Goal: Communication & Community: Answer question/provide support

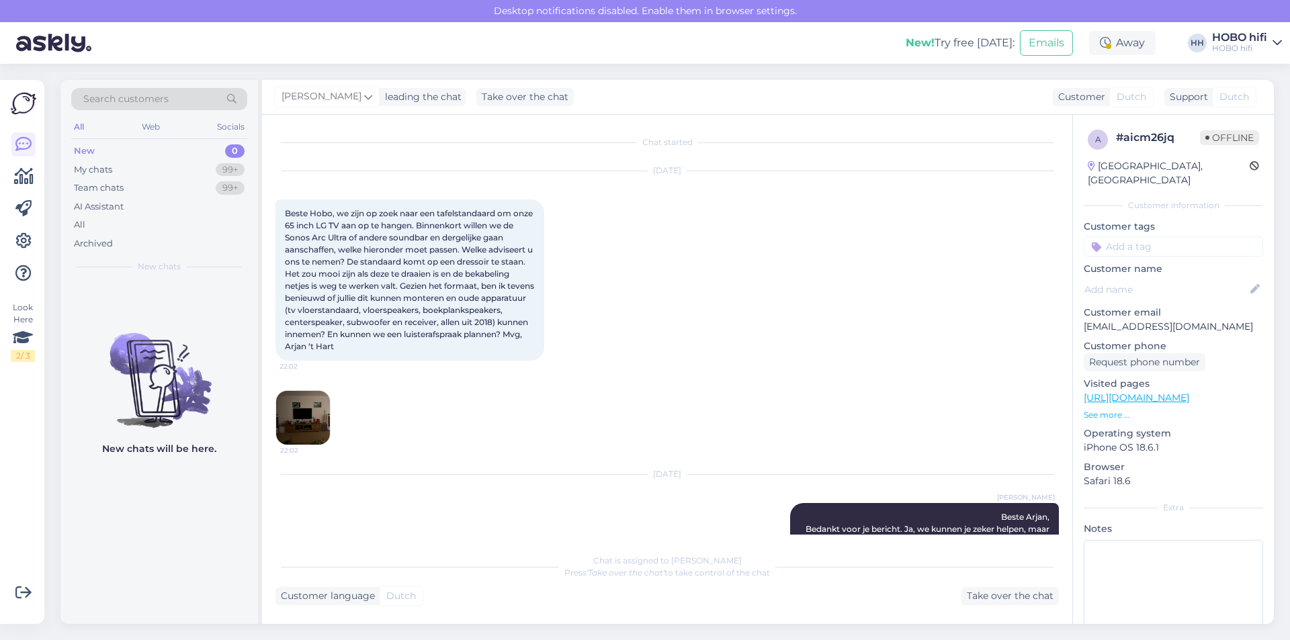
scroll to position [479, 0]
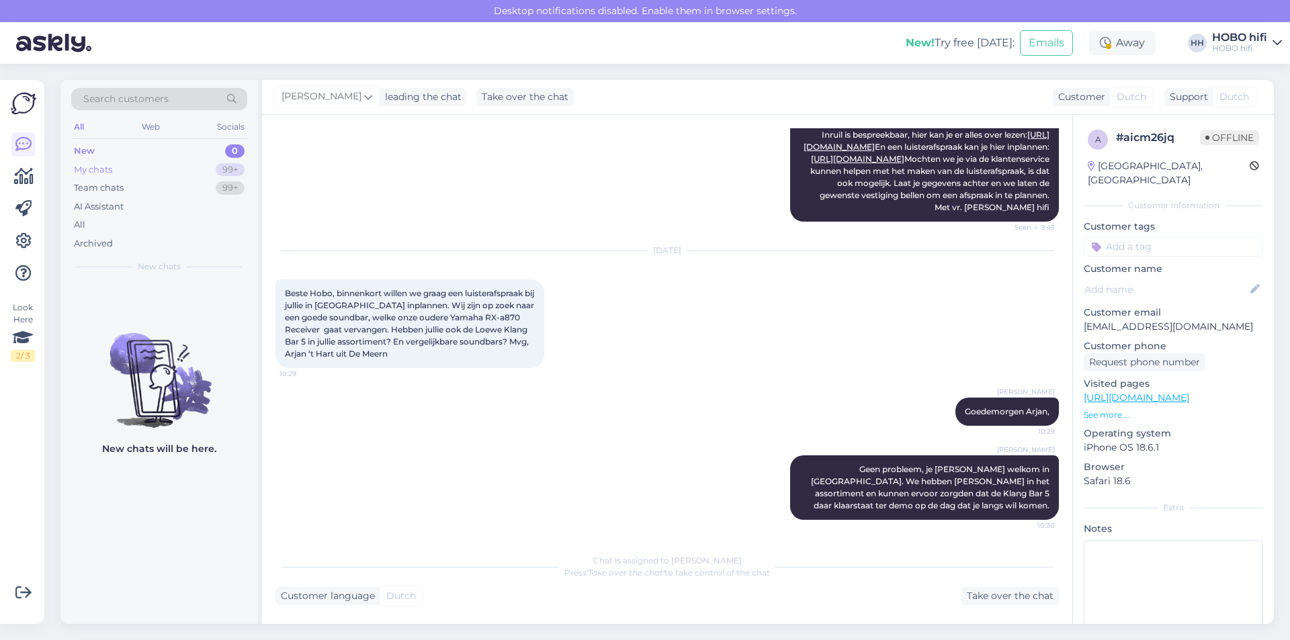
click at [93, 167] on div "My chats" at bounding box center [93, 169] width 38 height 13
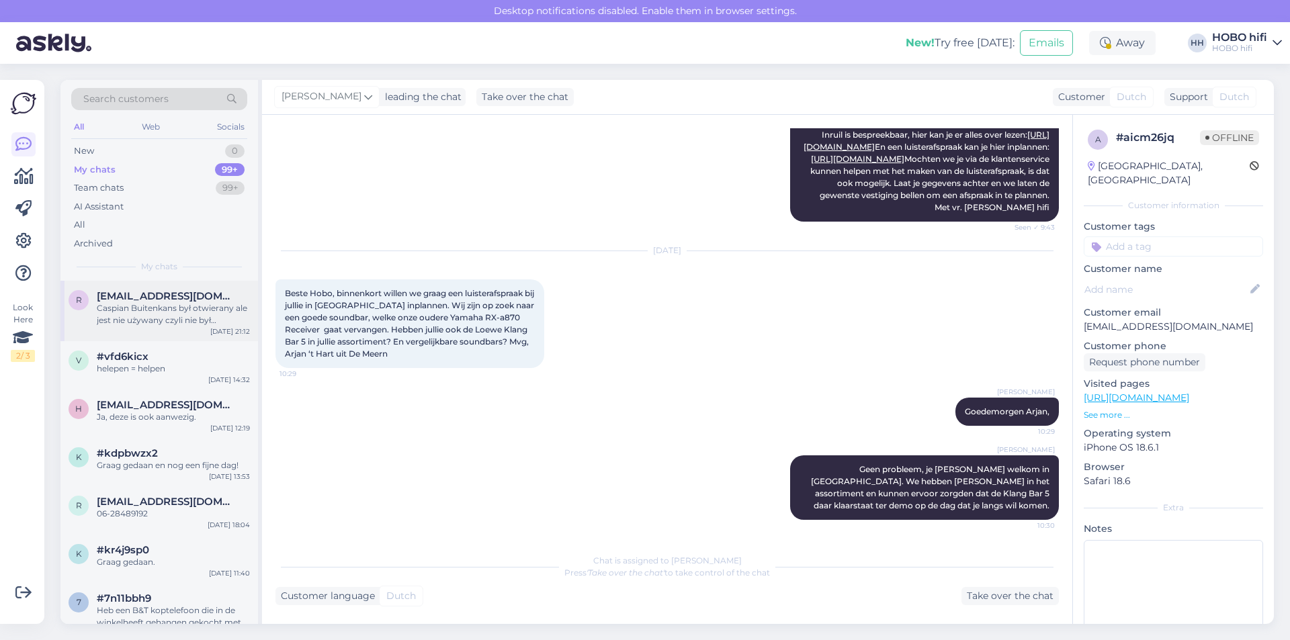
drag, startPoint x: 131, startPoint y: 304, endPoint x: 140, endPoint y: 304, distance: 8.7
click at [132, 304] on div "Caspian Buitenkans był otwierany ale jest nie używany czyli nie był włączony an…" at bounding box center [173, 314] width 153 height 24
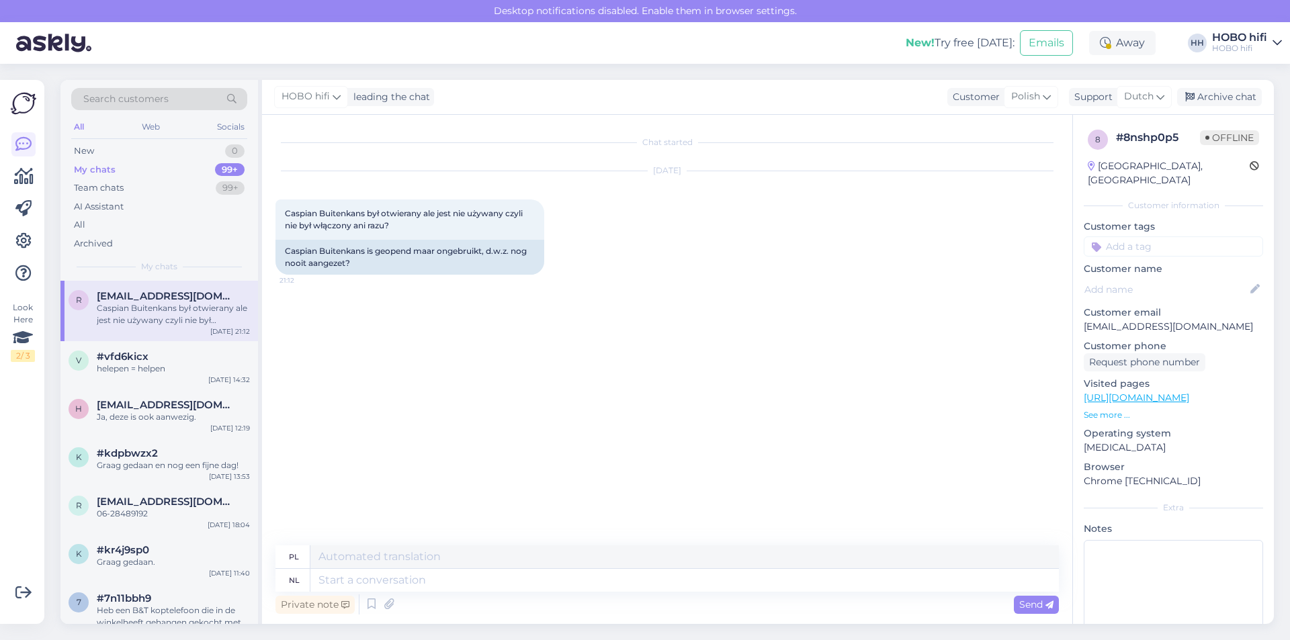
click at [1163, 392] on link "[URL][DOMAIN_NAME]" at bounding box center [1135, 398] width 105 height 12
click at [341, 579] on textarea at bounding box center [684, 580] width 748 height 23
type textarea "Hallo"
type textarea "Cześć"
type textarea "Hallo,"
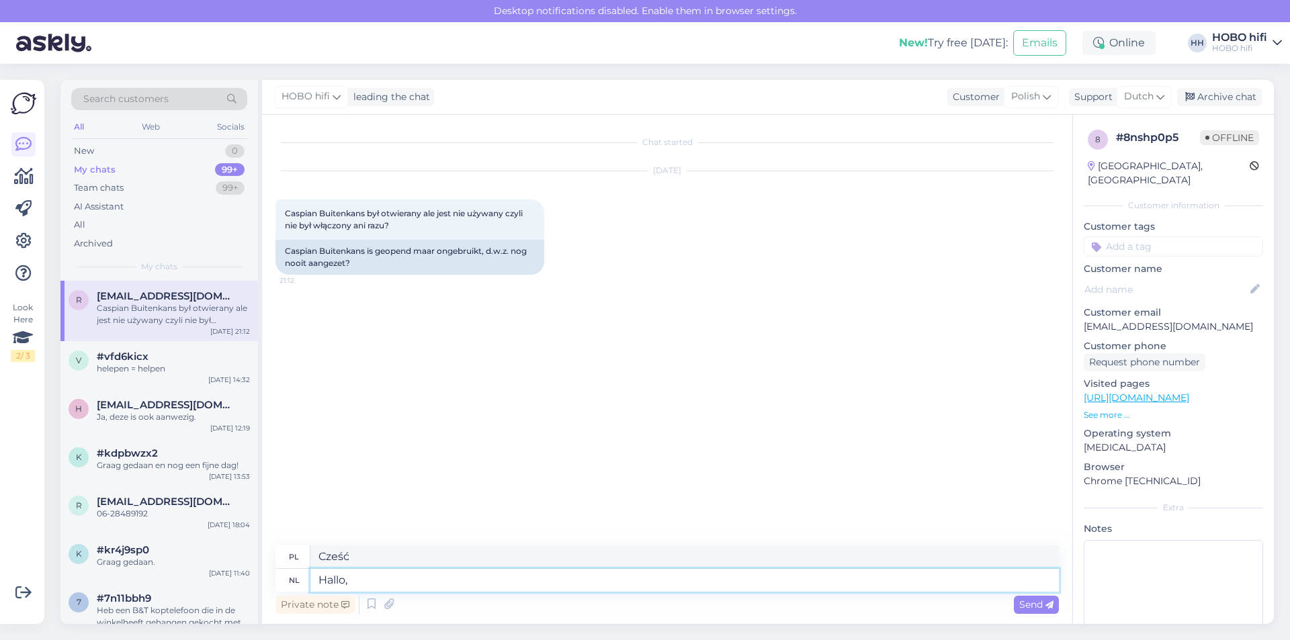
type textarea "Cześć,"
type textarea "Hallo, bedankt v"
type textarea "Cześć, dziękuję"
type textarea "Hallo, bedankt voor j"
type textarea "Cześć, dziękuję za"
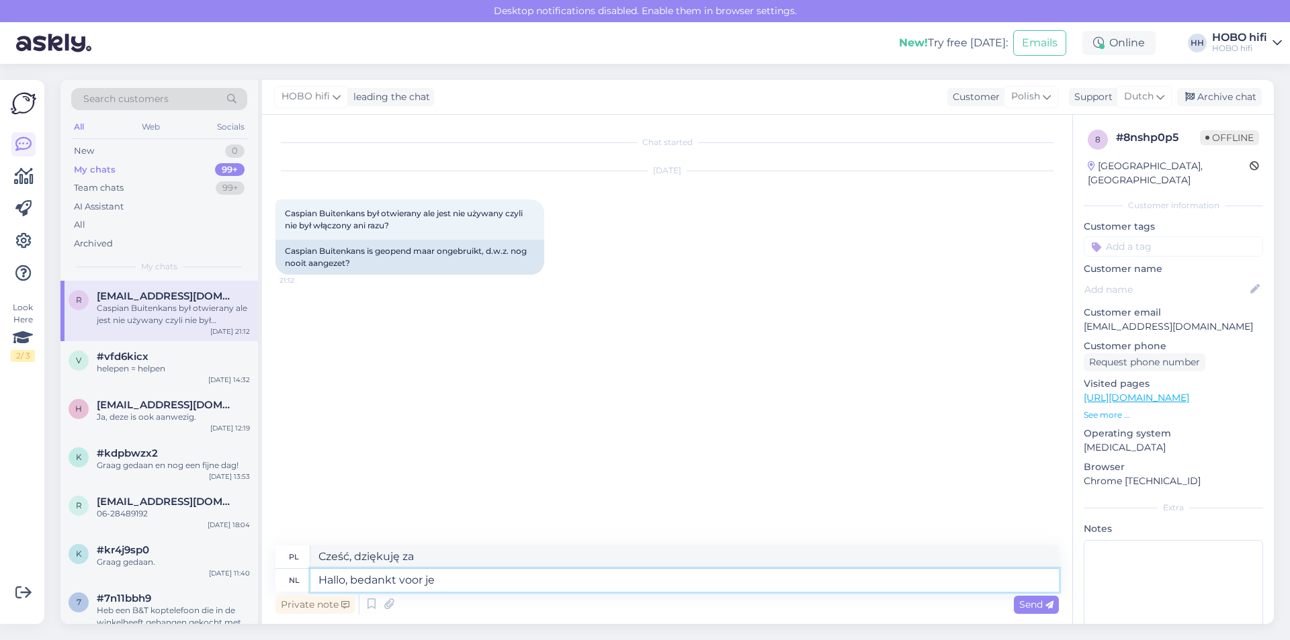
type textarea "Hallo, bedankt voor je"
type textarea "Witam, dziękuję za"
type textarea "Hallo, bedankt voor je vraag"
type textarea "Cześć, dziękuję za pytanie"
type textarea "Hallo, bedankt voor je vraag."
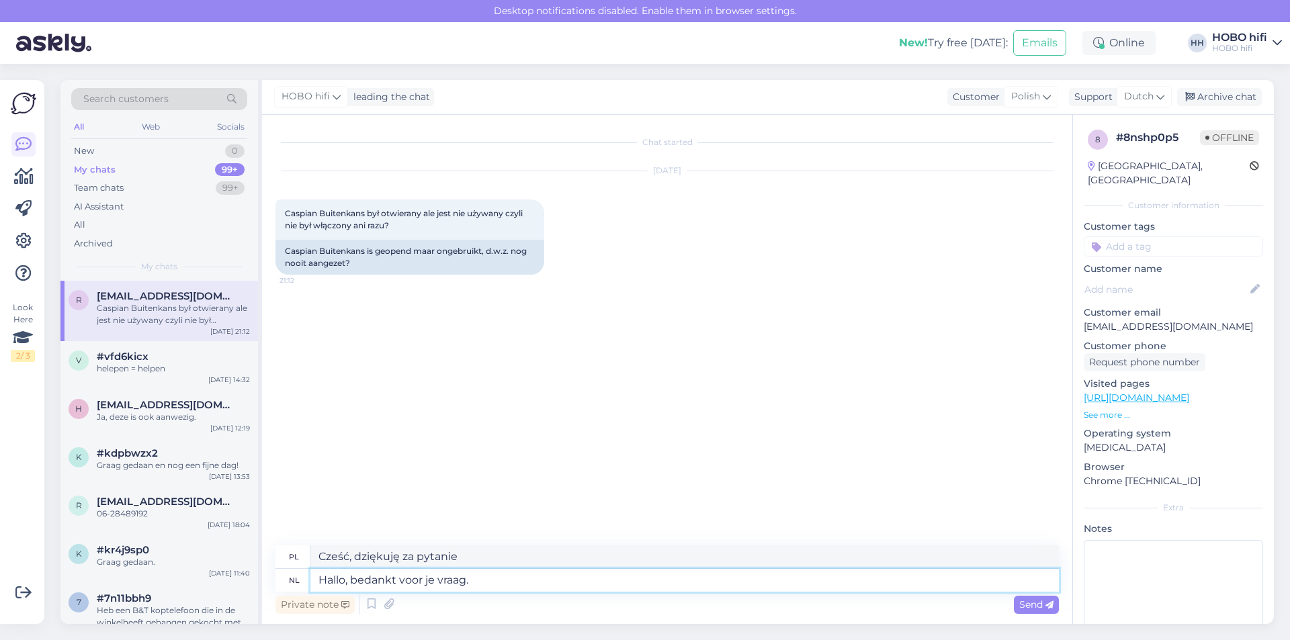
type textarea "Cześć, dziękuję za pytanie."
type textarea "Hallo, bedankt voor je vraag. He"
type textarea "Cześć, dziękuję za pytanie. On"
type textarea "Hallo, bedankt voor je vraag. Het"
type textarea "Cześć, dziękuję za pytanie. To"
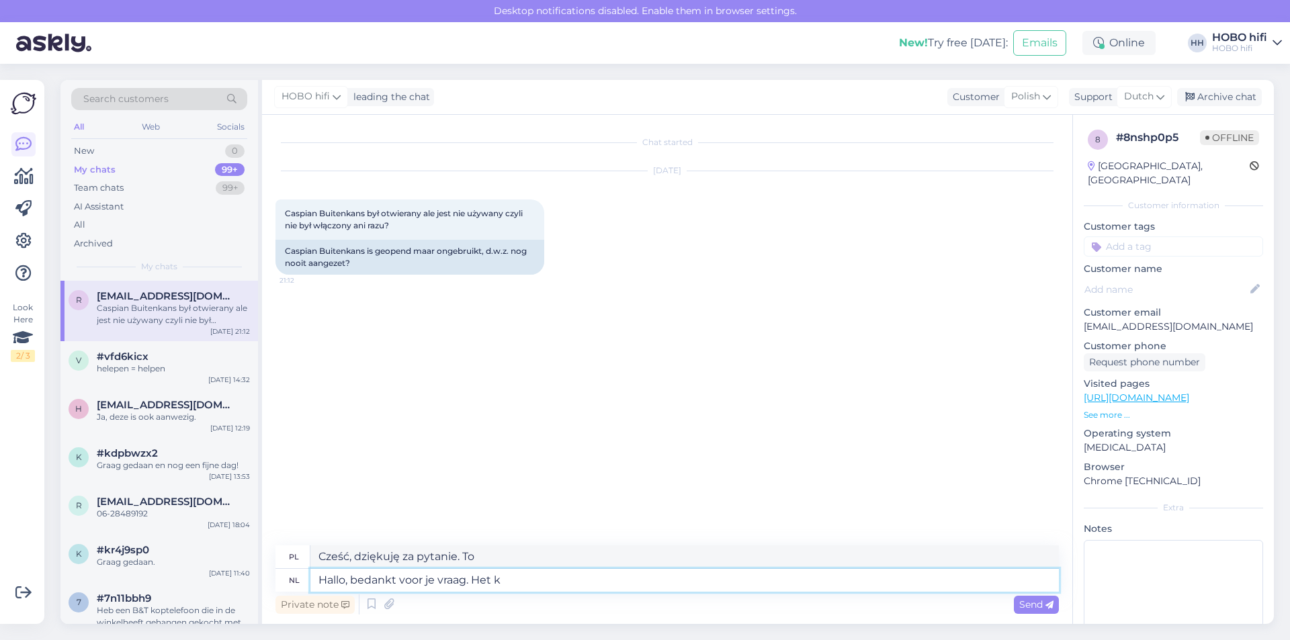
type textarea "Hallo, bedankt voor je vraag. Het kl"
type textarea "Cześć, dziękuję za pytanie. To jest"
type textarea "Hallo, bedankt voor je vraag. Het"
type textarea "Cześć, dziękuję za pytanie. To"
type textarea "Hallo, bedankt voor je vraag. Het ti"
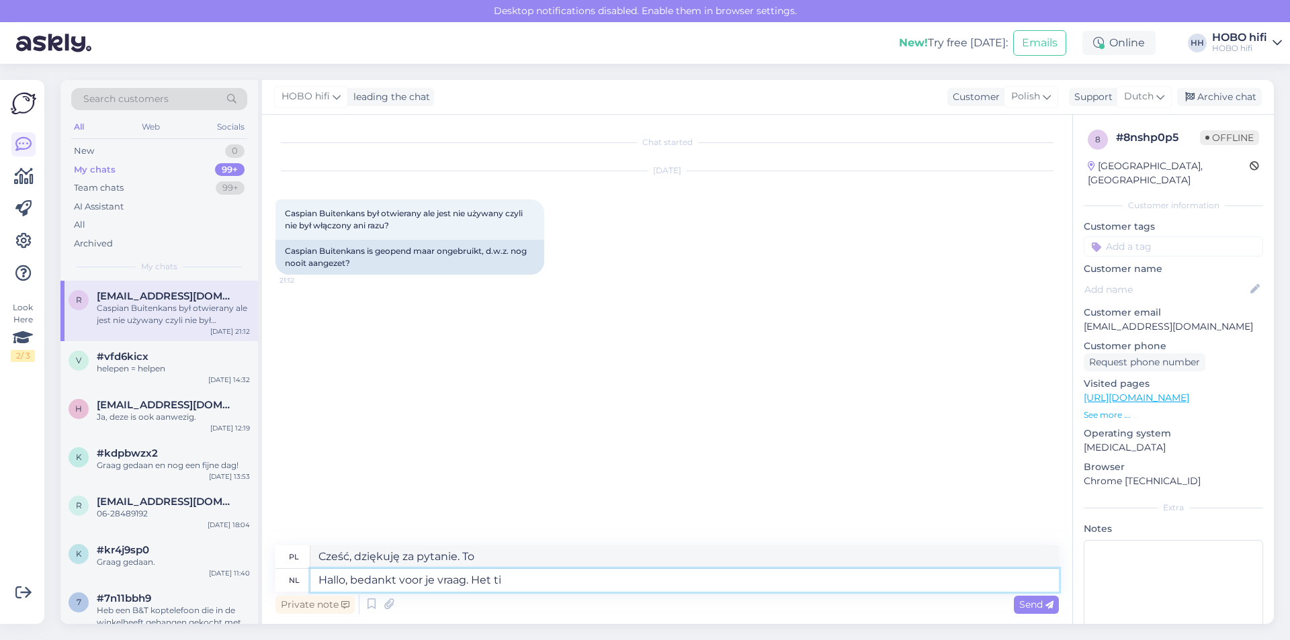
type textarea "Cześć, dziękuję za pytanie. To jest"
type textarea "Hallo, bedankt voor je vraag. Het toeste"
type textarea "Dzień dobry, dziękuję za pytanie. Urządzenie"
type textarea "Hallo, bedankt voor je vraag. Het"
type textarea "Cześć, dziękuję za pytanie. To"
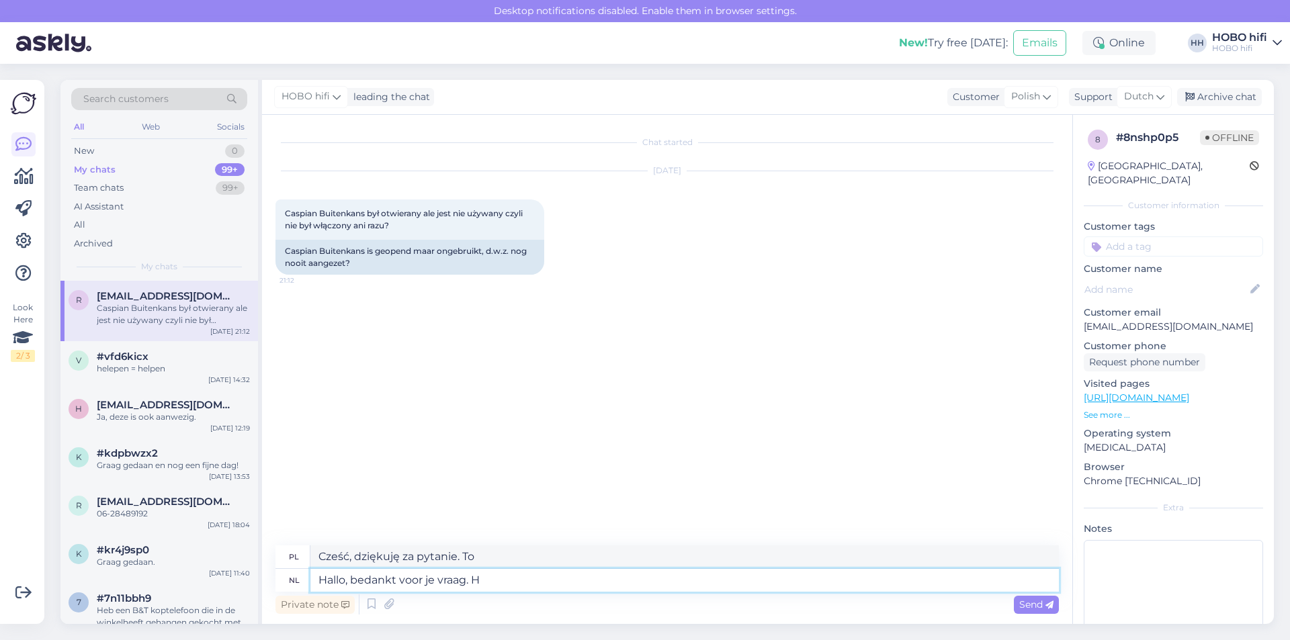
type textarea "Hallo, bedankt voor je vraag."
type textarea "Cześć, dziękuję za pytanie."
type textarea "Hallo, bedankt voor je vraag. De versterker"
type textarea "Witam, dziękuję za pytanie. [GEOGRAPHIC_DATA]"
type textarea "Hallo, bedankt voor je vraag. De versterker i sa"
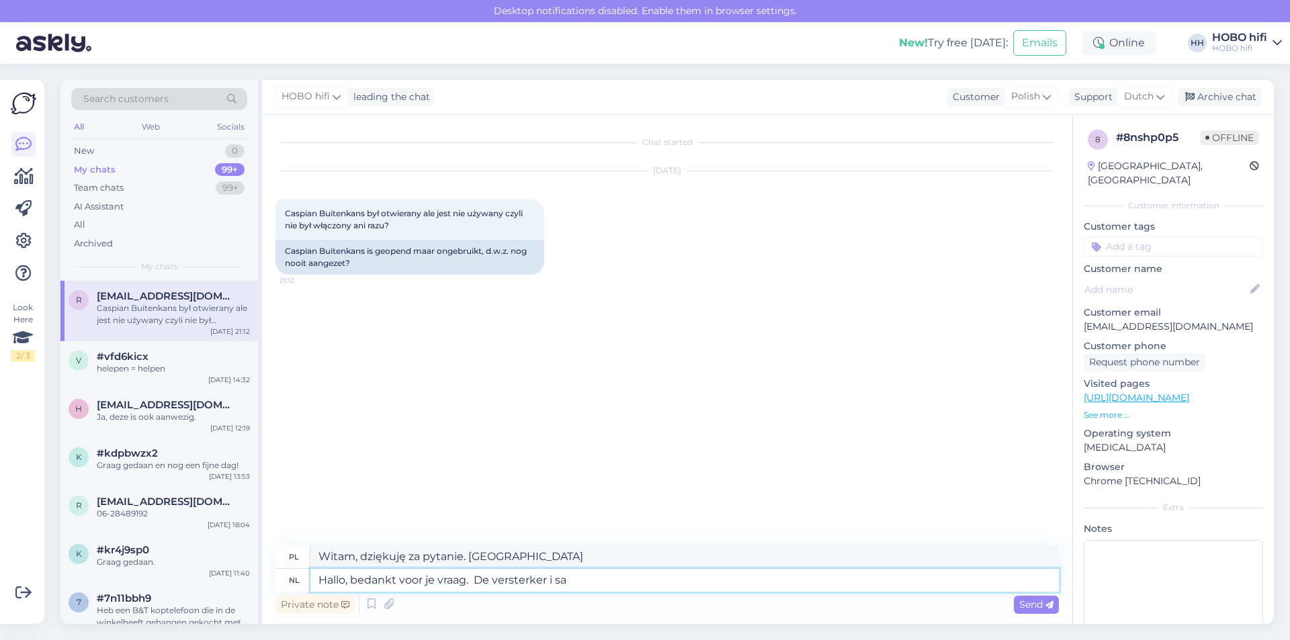
type textarea "Witam, dziękuję za pytanie. Wzmacniacz jest"
type textarea "Hallo, bedankt voor je vraag. De versterker i salle"
type textarea "Dzień dobry, dziękuję za pytanie. Wzmacniacz w [GEOGRAPHIC_DATA]"
type textarea "Hallo, bedankt voor je vraag. De versterker i"
type textarea "Witam, dziękuję za pytanie. Wzmacniacz jest"
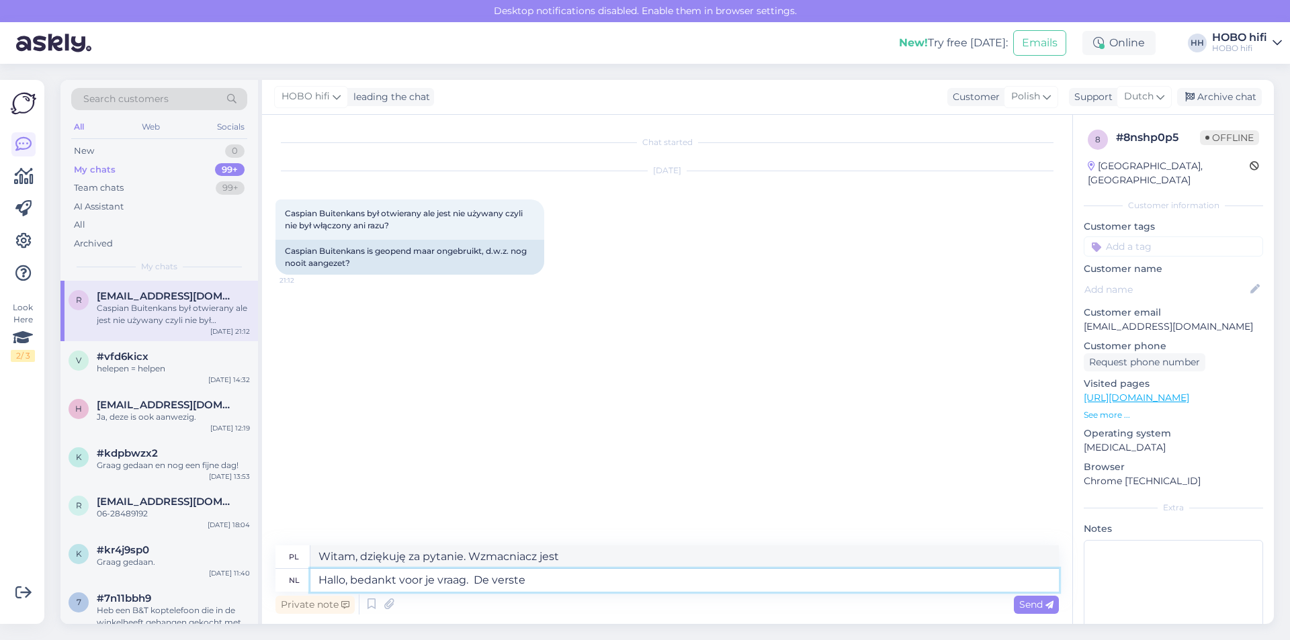
type textarea "Hallo, bedankt voor je vraag. De verst"
type textarea "Witam, dziękuję za pytanie. [GEOGRAPHIC_DATA]"
type textarea "Hallo, bedankt voor je vraag. D"
type textarea "Cześć, dziękuję za pytanie."
type textarea "Hallo, bedankt voor je vraag. Het"
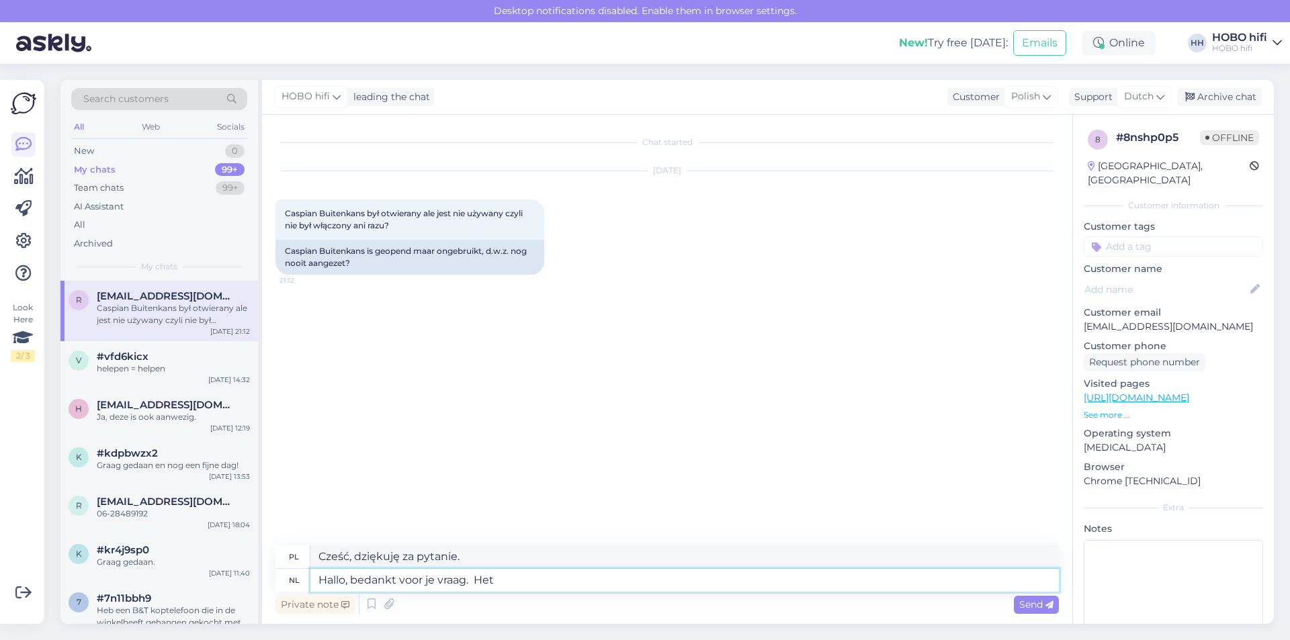
type textarea "Cześć, dziękuję za pytanie. To"
type textarea "Hallo, bedankt voor je vraag. Het klopt dat de versterker ui"
type textarea "Dzień dobry, dziękuję za pytanie. To prawda, że"
type textarea "Hallo, bedankt voor je vraag. Het klopt dat de versterker uit"
type textarea "Dzień dobry, dziękuję za pytanie. To prawda, że ​​wzmacniacz jest wyłączony."
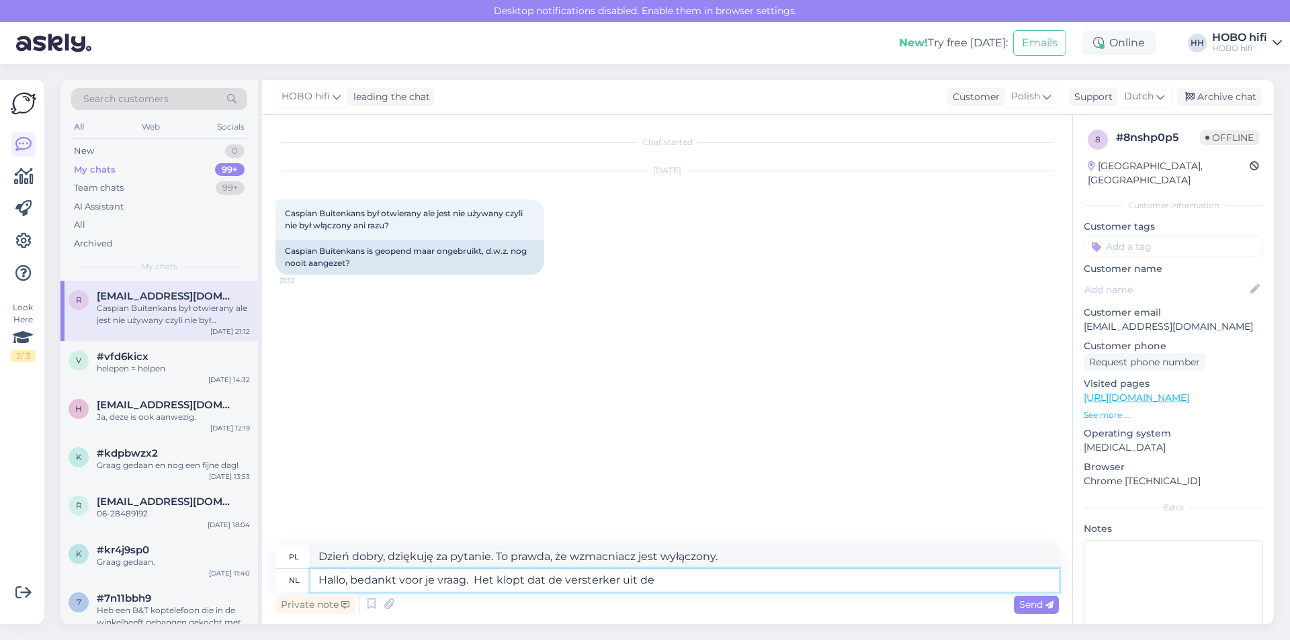
type textarea "Hallo, bedankt voor je vraag. Het klopt dat de versterker uit de"
type textarea "Witam, dziękuję za pytanie. Prawdą jest, że wzmacniacz pochodzi z"
type textarea "Hallo, bedankt voor je vraag. Het klopt dat de versterker uit de verpakking i"
type textarea "Dzień dobry, dziękuję za pytanie. [GEOGRAPHIC_DATA] jest fabrycznie nowy, bez o…"
type textarea "Hallo, bedankt voor je vraag. Het klopt dat de versterker uit de verpakking i s"
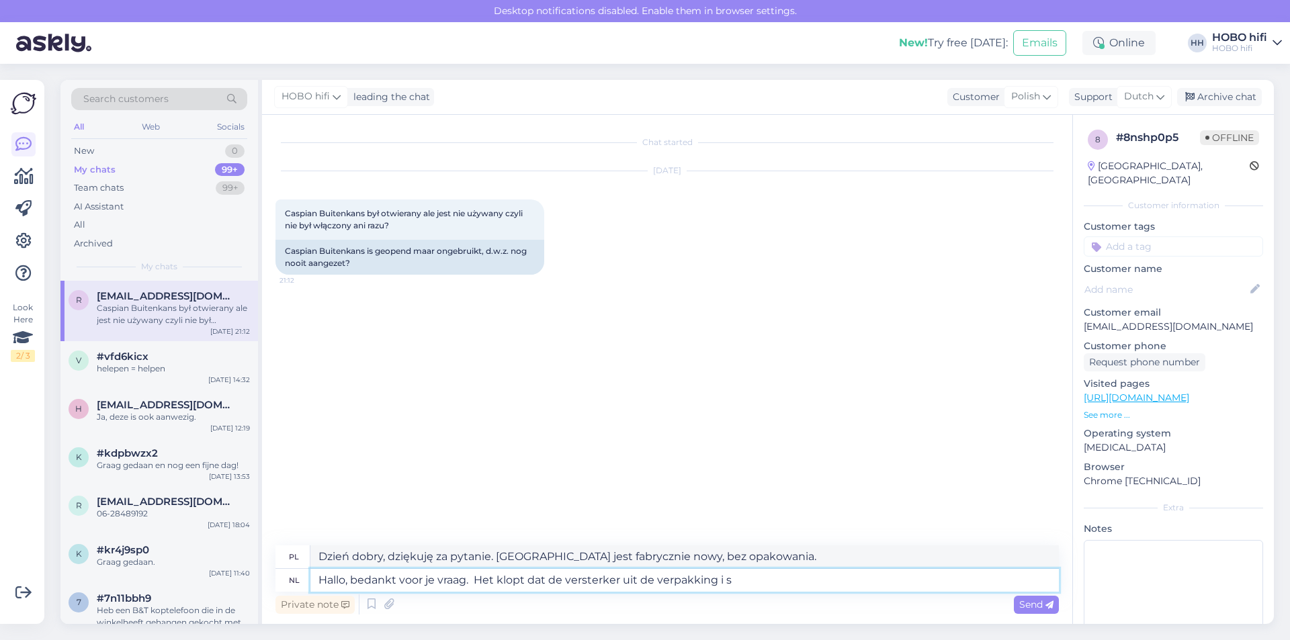
type textarea "Dzień dobry, dziękuję za pytanie. Wzmacniacz jest rzeczywiście wyjęty z opakowa…"
type textarea "Hallo, bedankt voor je vraag. Het klopt dat de versterker uit de verpakking i"
type textarea "Dzień dobry, dziękuję za pytanie. [GEOGRAPHIC_DATA] jest fabrycznie nowy, bez o…"
type textarea "Hallo, bedankt voor je vraag. Het klopt dat de versterker uit de verpakking is"
type textarea "Dzień dobry, dziękuję za pytanie. Wzmacniacz jest rzeczywiście wyjęty z opakowa…"
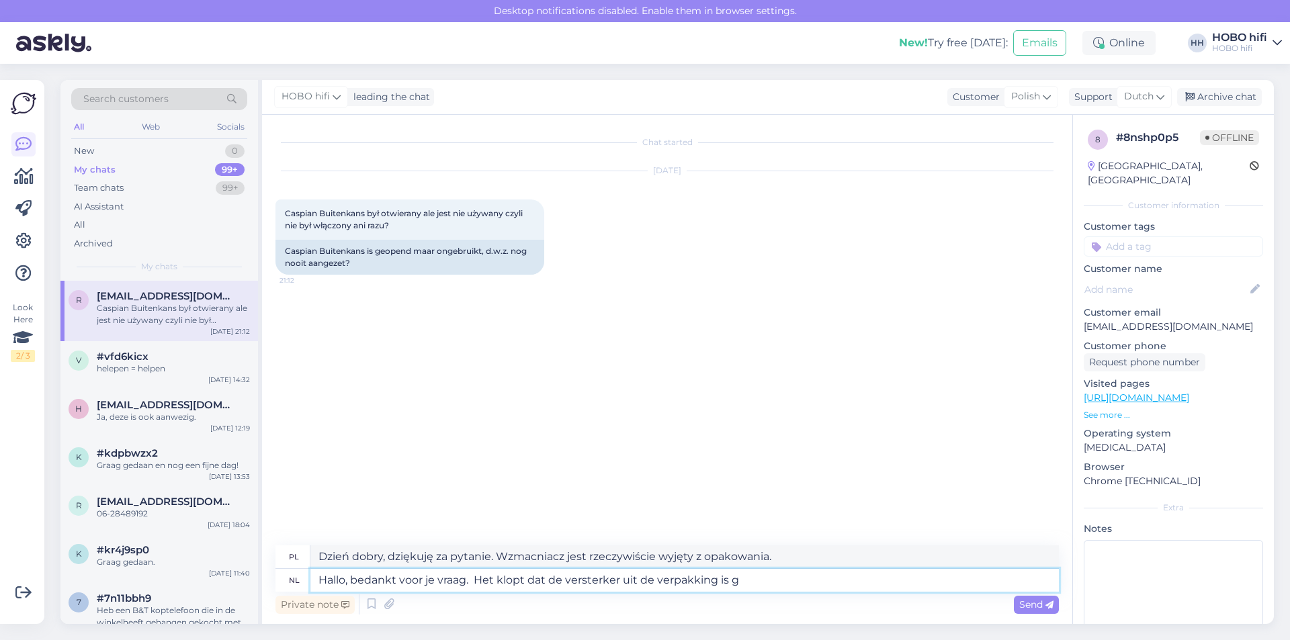
type textarea "Hallo, bedankt voor je vraag. Het klopt dat de versterker uit de verpakking is …"
type textarea "Dzień dobry, dziękuję za pytanie. Wzmacniacz został wyjęty z opakowania."
type textarea "Hallo, bedankt voor je vraag. Het klopt dat de versterker uit de verpakking is …"
type textarea "Dzień dobry, dziękuję za pytanie. To prawda, że ​​wzmacniacz został wyjęty z op…"
type textarea "Hallo, bedankt voor je vraag. Het klopt dat de versterker uit de verpakking is …"
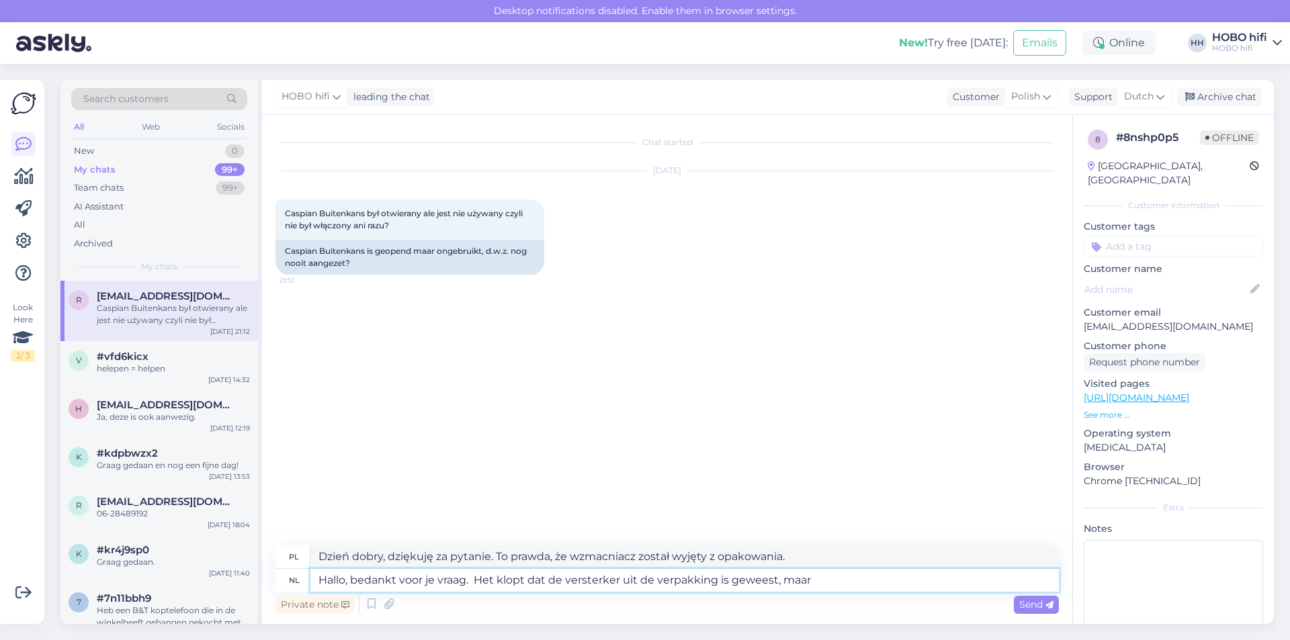
type textarea "Witam, dziękuję za pytanie. Co prawda wzmacniacz został wyjęty z opakowania, ale"
type textarea "Hallo, bedankt voor je vraag. Het klopt dat de versterker uit de verpakking is …"
type textarea "Cześć, dziękuję za pytanie. To prawda, że ​​wzmacniacz został wyjęty z opakowan…"
type textarea "Hallo, bedankt voor je vraag. Het klopt dat de versterker uit de verpakking is …"
type textarea "Witam, dziękuję za pytanie. Co prawda wzmacniacz został wyjęty z opakowania, ale"
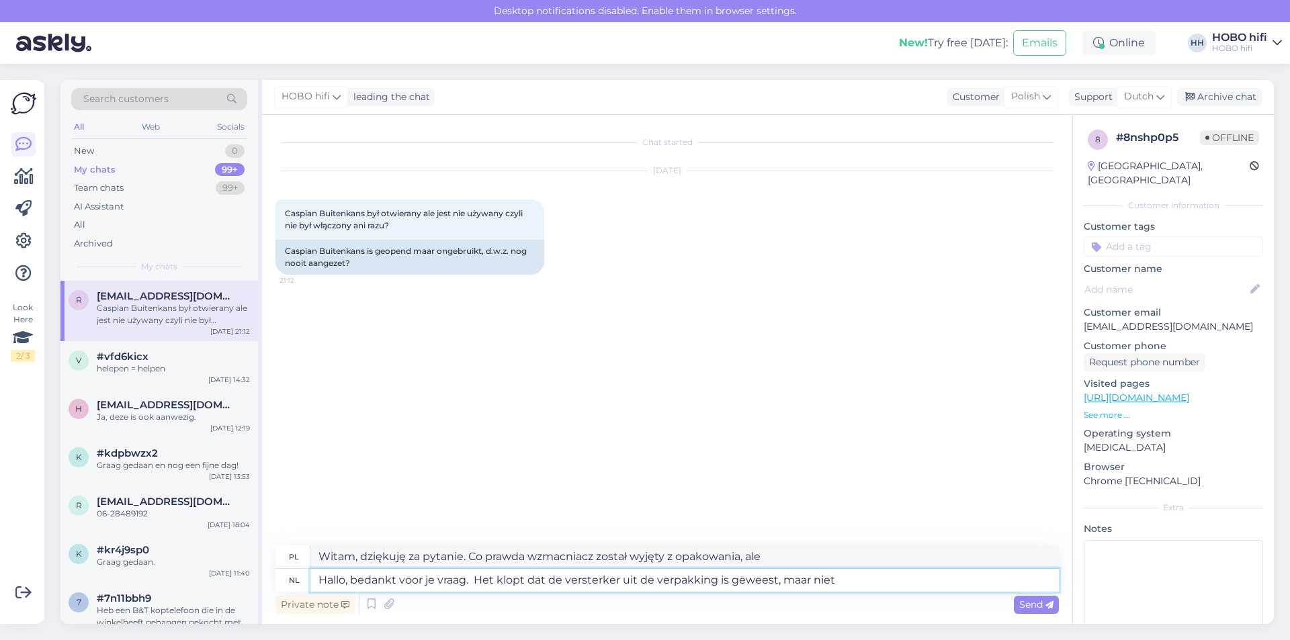
type textarea "Hallo, bedankt voor je vraag. Het klopt dat de versterker uit de verpakking is …"
type textarea "Witam, dziękuję za pytanie. Wzmacniacz został co prawda wyjęty z opakowania, al…"
type textarea "Hallo, bedankt voor je vraag. Het klopt dat de versterker uit de verpakking is …"
type textarea "Dzień dobry, dziękuję za pytanie. Wzmacniacz został co prawda wyjęty z opakowan…"
click at [849, 584] on textarea "Hallo, bedankt voor je vraag. Het klopt dat de versterker uit de verpakking is …" at bounding box center [684, 580] width 748 height 23
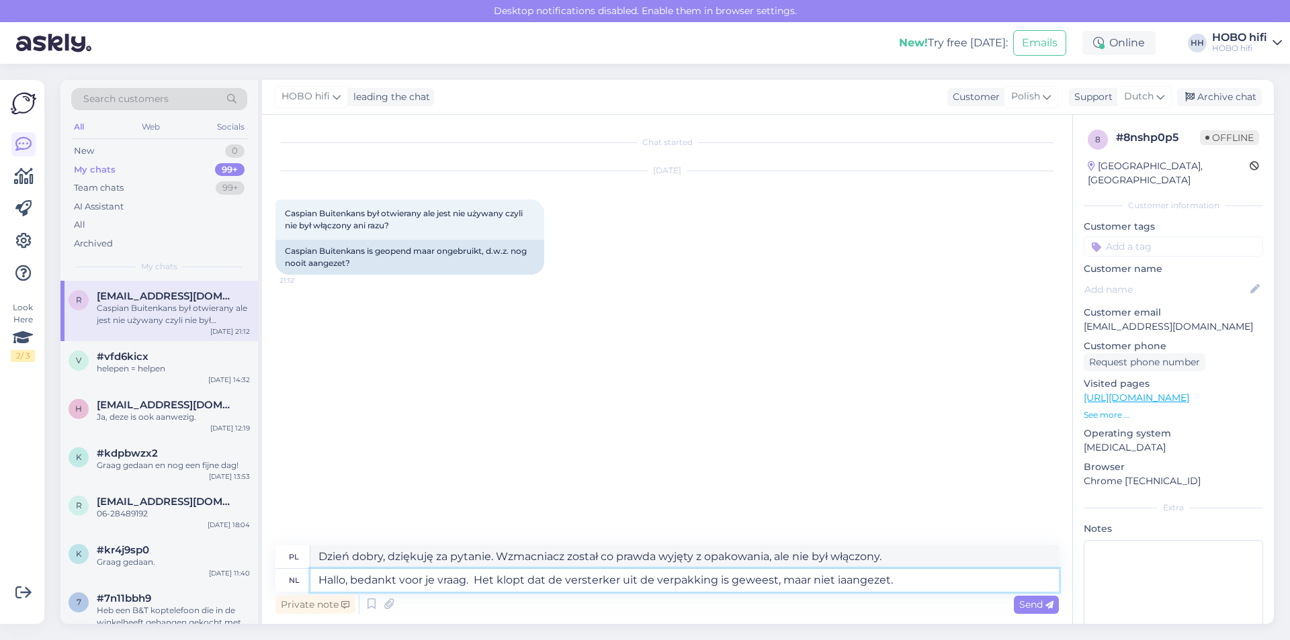
type textarea "Hallo, bedankt voor je vraag. Het klopt dat de versterker uit de verpakking is …"
type textarea "Dzień dobry, dziękuję za pytanie. Wzmacniacz został co prawda wyjęty z opakowan…"
type textarea "Hallo, bedankt voor je vraag. Het klopt dat de versterker uit de verpakking is …"
type textarea "Dzień dobry, dziękuję za pytanie. To prawda, że ​​wzmacniacz został wyjęty z op…"
type textarea "Hallo, bedankt voor je vraag. Het klopt dat de versterker uit de verpakking is …"
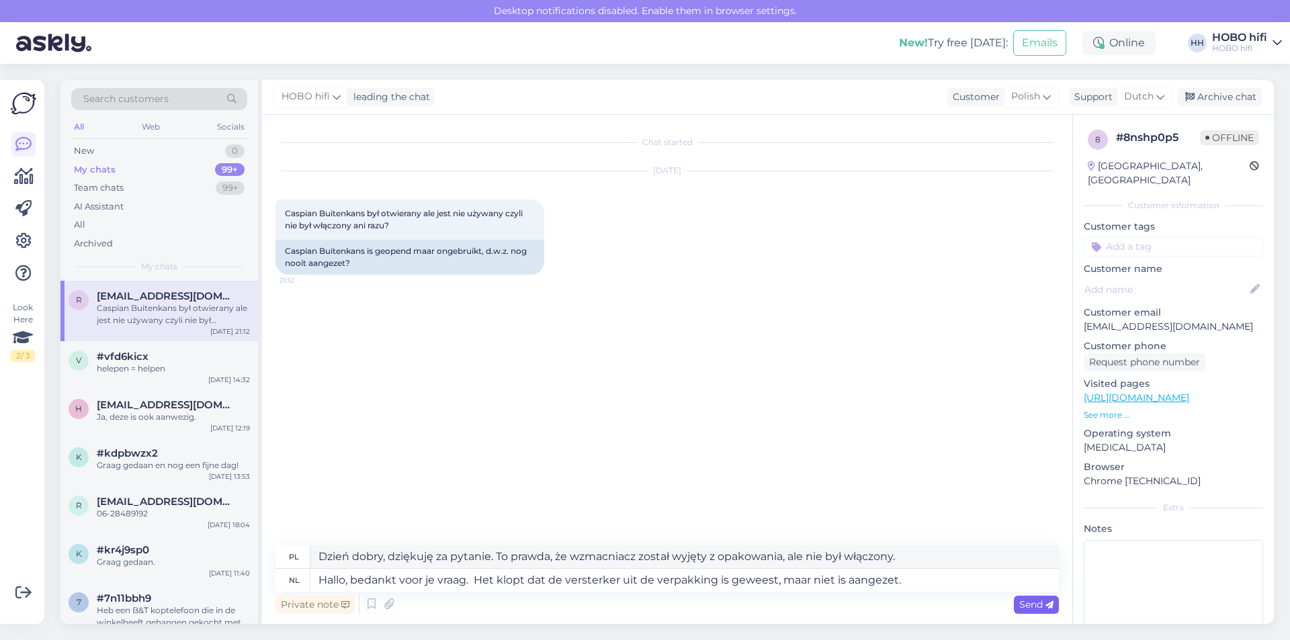
click at [1024, 605] on span "Send" at bounding box center [1036, 605] width 34 height 12
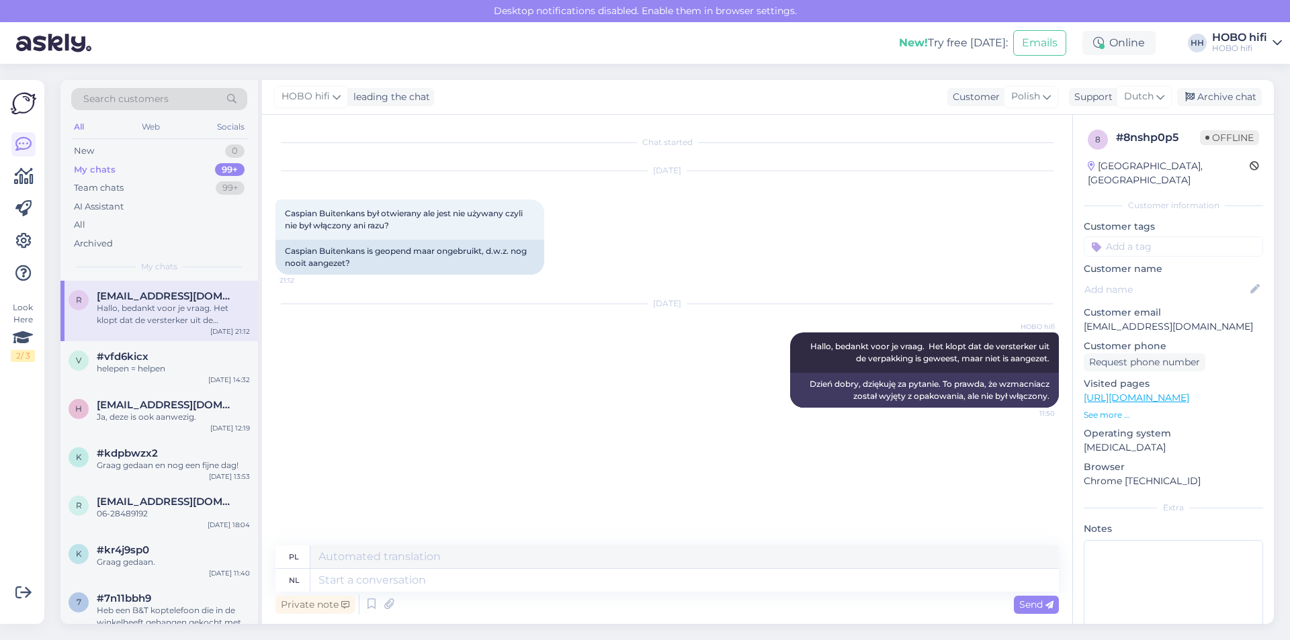
drag, startPoint x: 1218, startPoint y: 101, endPoint x: 1180, endPoint y: 115, distance: 40.6
click at [1218, 101] on div "Archive chat" at bounding box center [1219, 97] width 85 height 18
